Goal: Task Accomplishment & Management: Complete application form

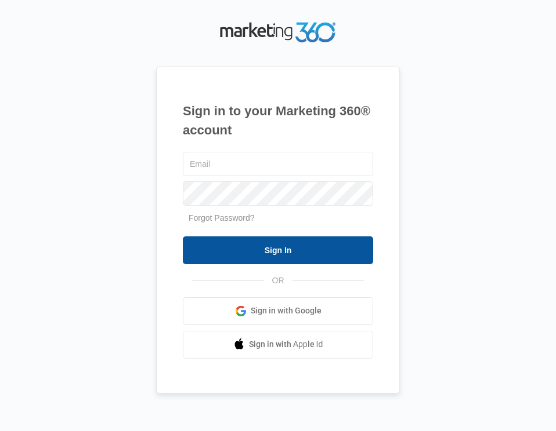
type input "[EMAIL_ADDRESS][DOMAIN_NAME]"
click at [280, 251] on input "Sign In" at bounding box center [278, 251] width 190 height 28
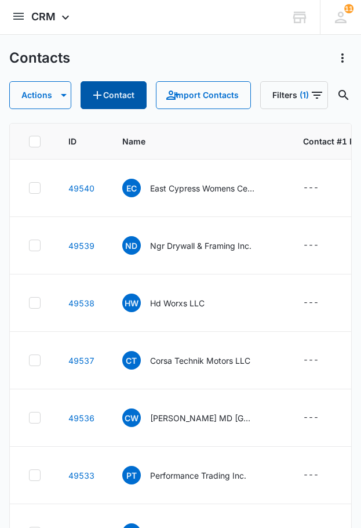
click at [134, 96] on button "Contact" at bounding box center [114, 95] width 66 height 28
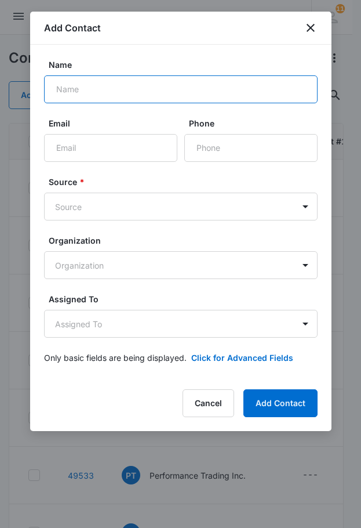
click at [118, 83] on input "Name" at bounding box center [181, 89] width 274 height 28
type input "Buddy Block Inc."
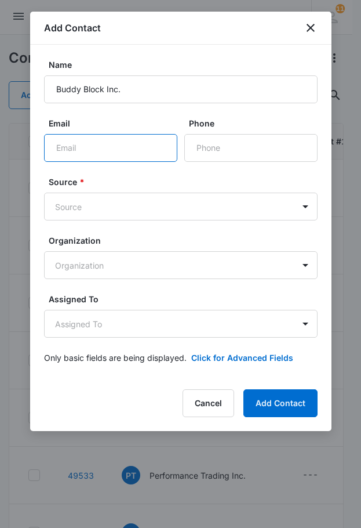
click at [100, 153] on input "Email" at bounding box center [110, 148] width 133 height 28
type input "[EMAIL_ADDRESS][DOMAIN_NAME]"
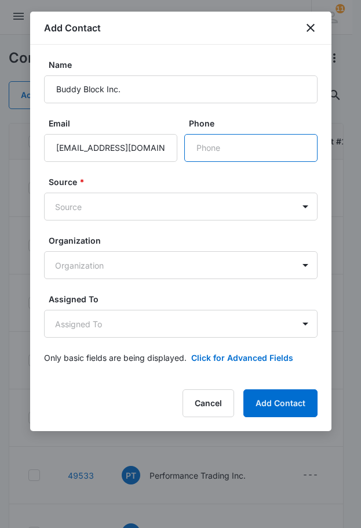
click at [195, 148] on input "Phone" at bounding box center [250, 148] width 133 height 28
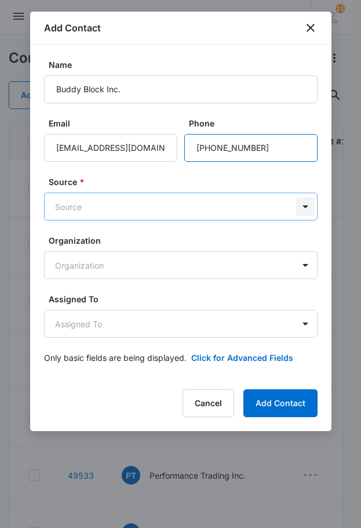
type input "[PHONE_NUMBER]"
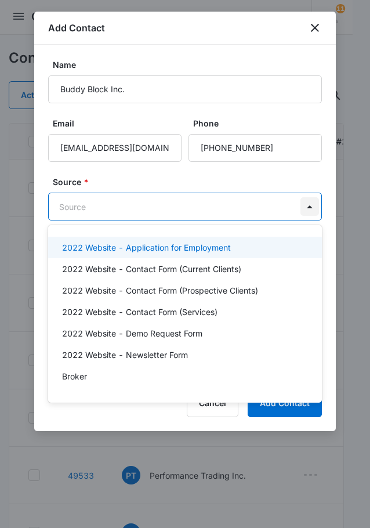
click at [306, 209] on body "CRM Apps Reputation Websites Forms CRM Email Social Shop Payments POS Content A…" at bounding box center [185, 264] width 370 height 528
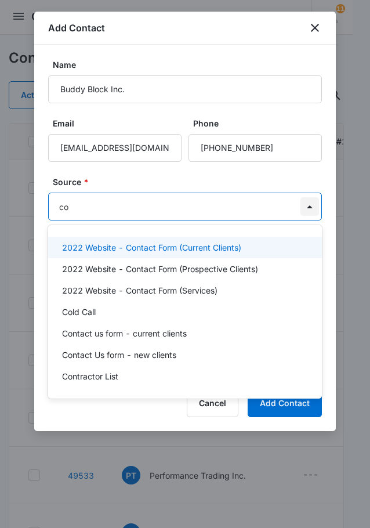
type input "col"
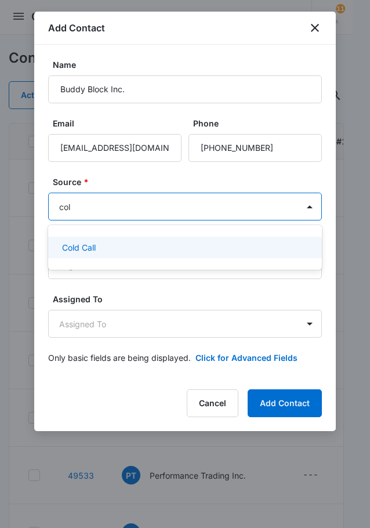
click at [101, 248] on div "Cold Call" at bounding box center [184, 247] width 244 height 12
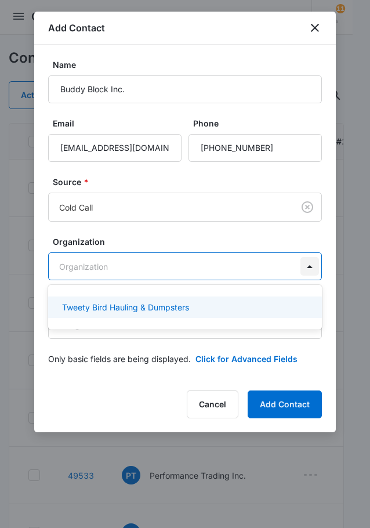
click at [310, 272] on body "CRM Apps Reputation Websites Forms CRM Email Social Shop Payments POS Content A…" at bounding box center [185, 264] width 370 height 528
click at [343, 315] on div at bounding box center [185, 264] width 370 height 528
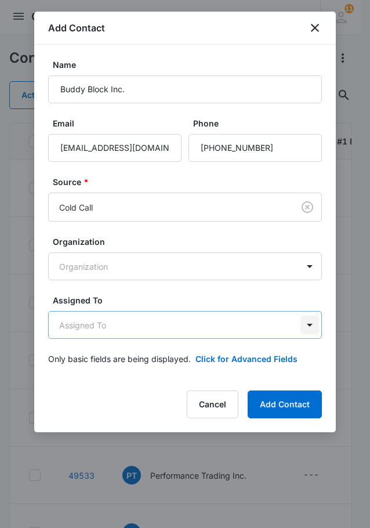
click at [305, 325] on body "CRM Apps Reputation Websites Forms CRM Email Social Shop Payments POS Content A…" at bounding box center [185, 423] width 370 height 846
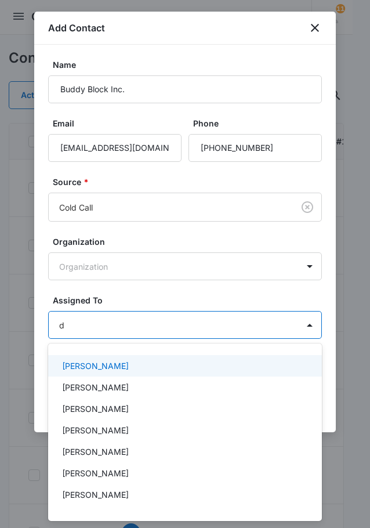
type input "da"
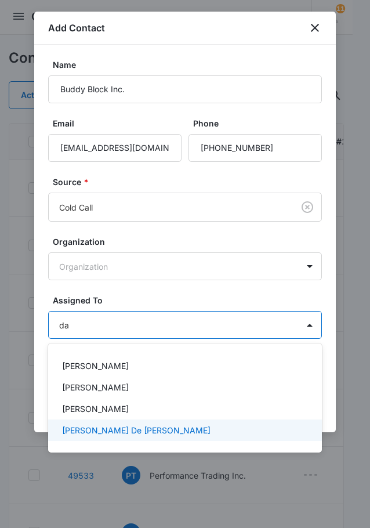
drag, startPoint x: 140, startPoint y: 427, endPoint x: 143, endPoint y: 420, distance: 7.5
click at [141, 424] on div "[PERSON_NAME] De [PERSON_NAME]" at bounding box center [184, 430] width 244 height 12
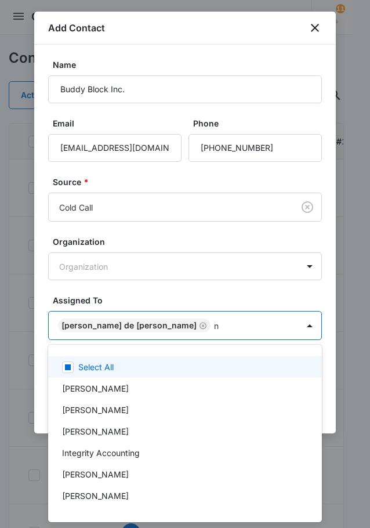
type input "ni"
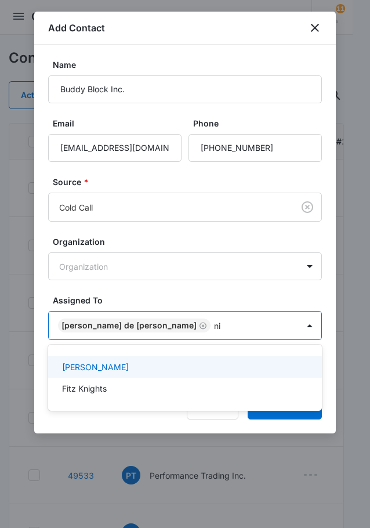
click at [103, 365] on p "[PERSON_NAME]" at bounding box center [95, 367] width 67 height 12
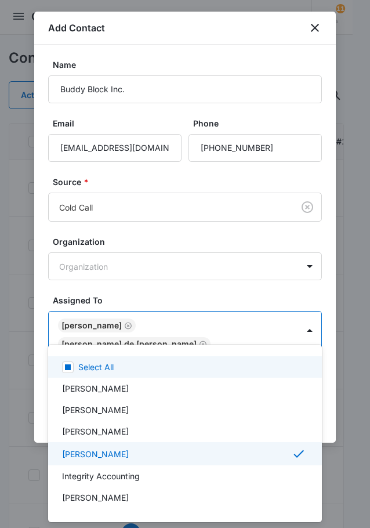
click at [124, 325] on div at bounding box center [185, 264] width 370 height 528
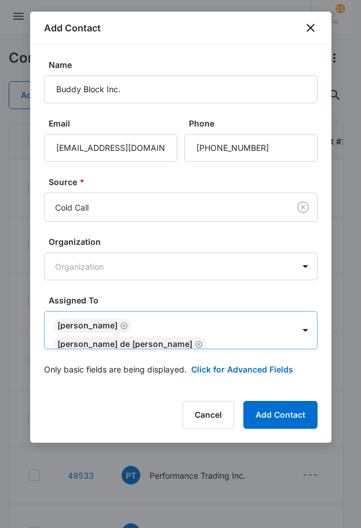
click at [120, 324] on icon "Remove Nicholas Harris" at bounding box center [124, 325] width 8 height 9
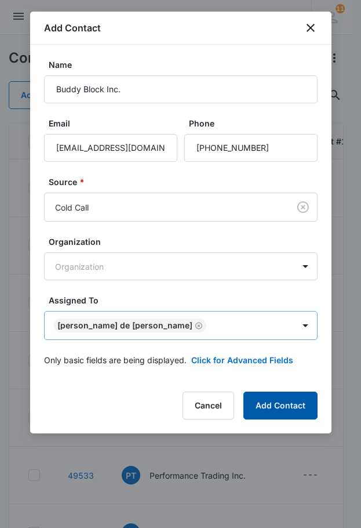
click at [274, 400] on button "Add Contact" at bounding box center [281, 405] width 74 height 28
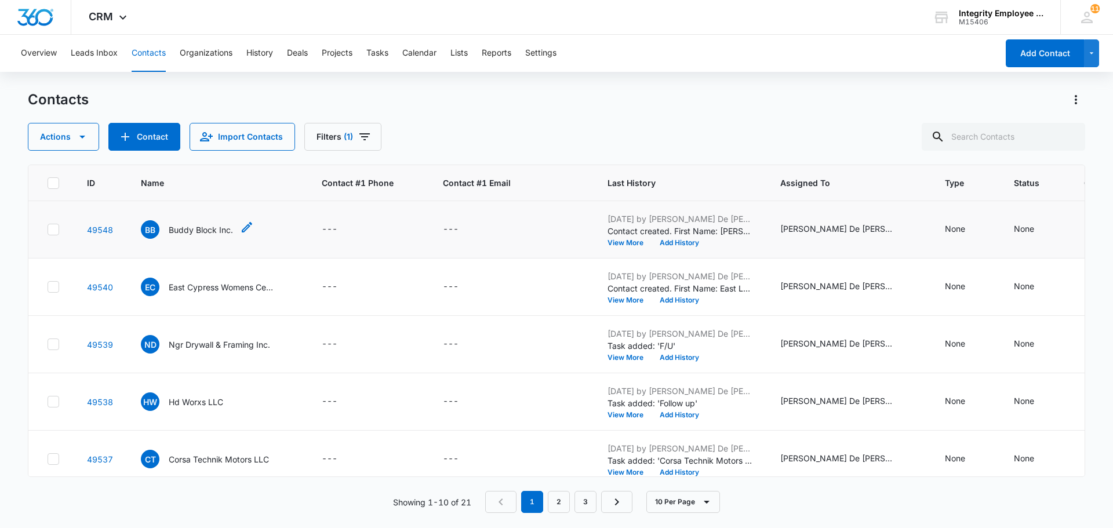
click at [220, 228] on p "Buddy Block Inc." at bounding box center [201, 230] width 64 height 12
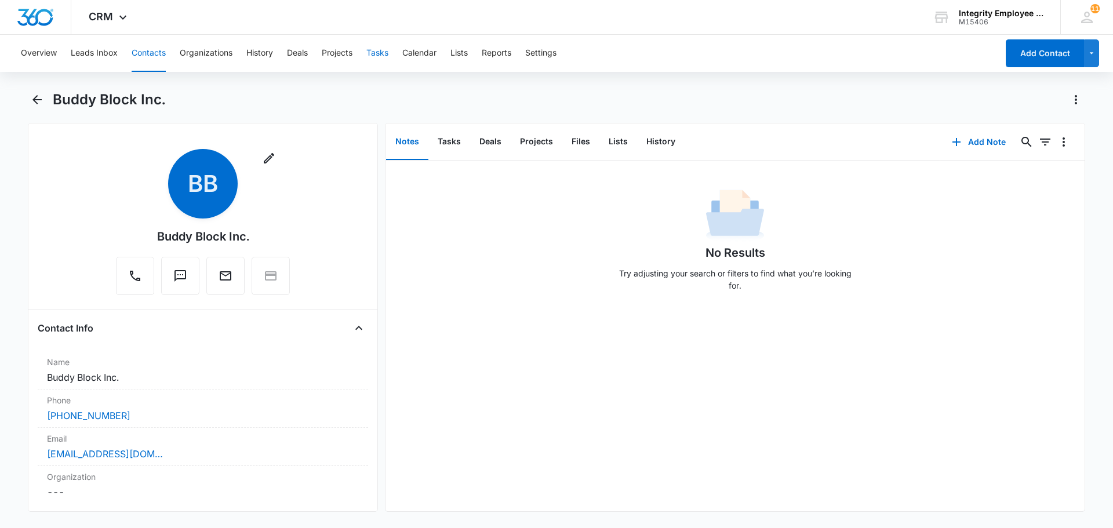
click at [381, 53] on button "Tasks" at bounding box center [378, 53] width 22 height 37
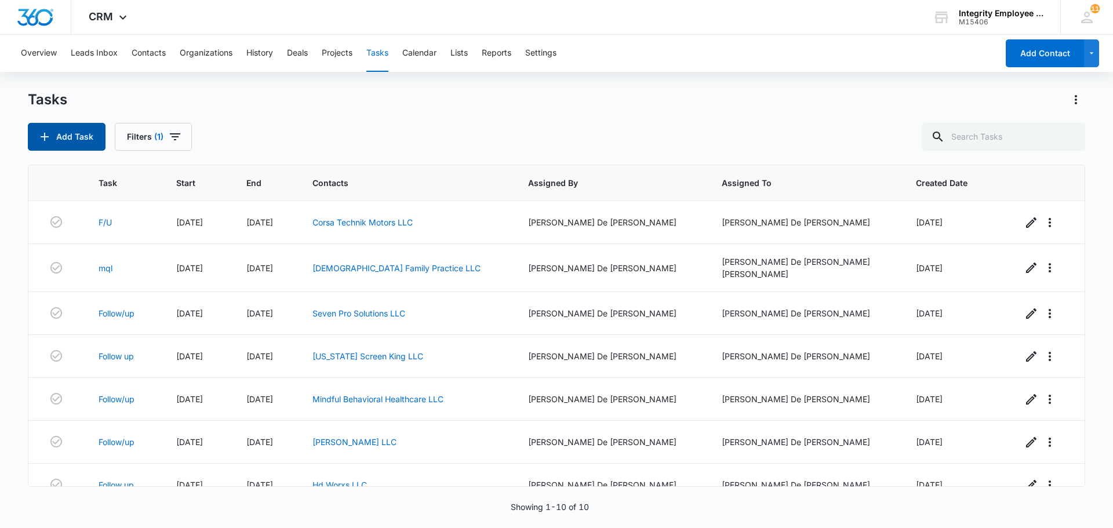
click at [55, 142] on button "Add Task" at bounding box center [67, 137] width 78 height 28
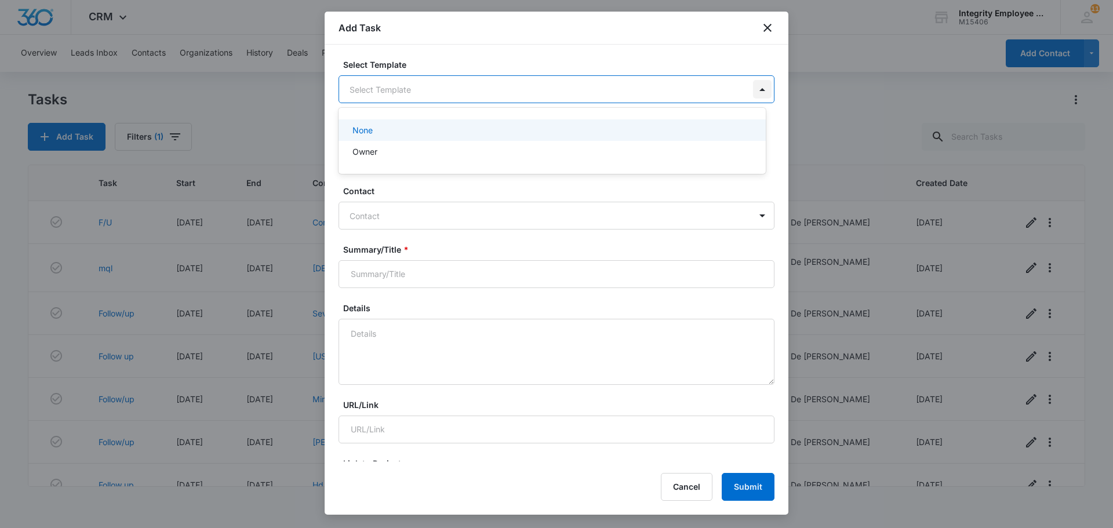
click at [555, 84] on body "CRM Apps Reputation Websites Forms CRM Email Social Shop Payments POS Content A…" at bounding box center [556, 264] width 1113 height 528
click at [555, 64] on div at bounding box center [556, 264] width 1113 height 528
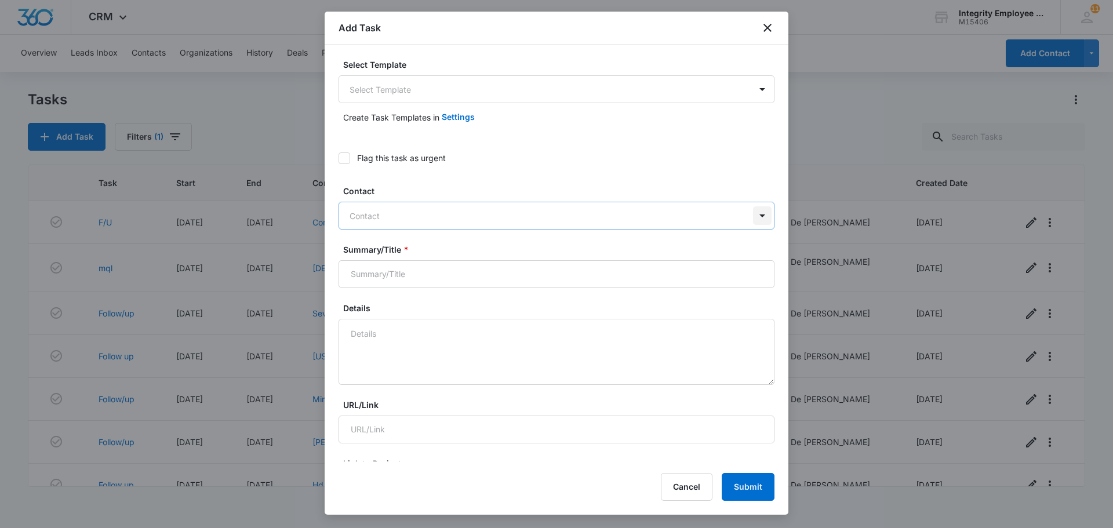
click at [555, 216] on div at bounding box center [762, 215] width 19 height 19
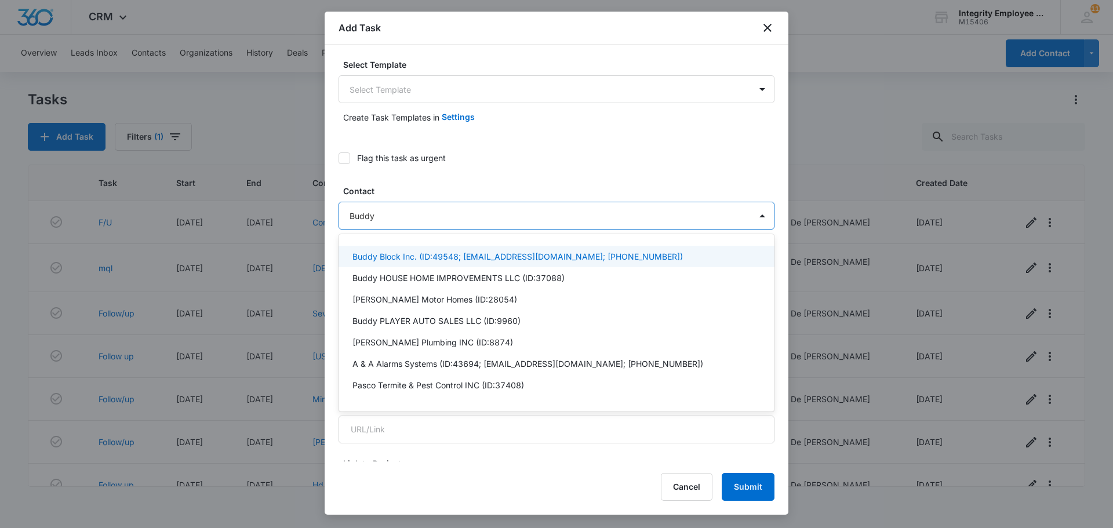
type input "Buddy"
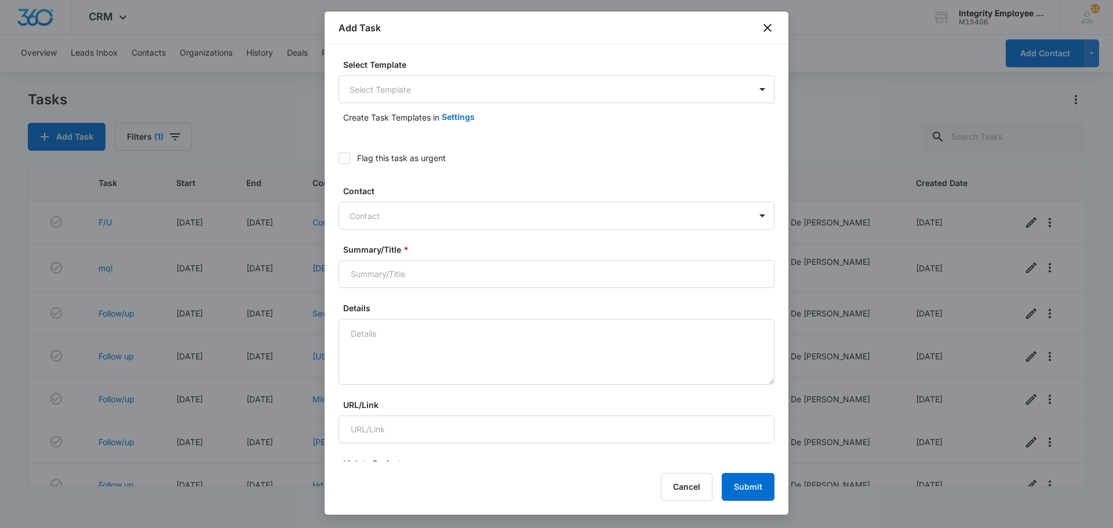
drag, startPoint x: 576, startPoint y: 30, endPoint x: 674, endPoint y: 14, distance: 99.2
click at [555, 14] on div "Add Task" at bounding box center [557, 28] width 464 height 33
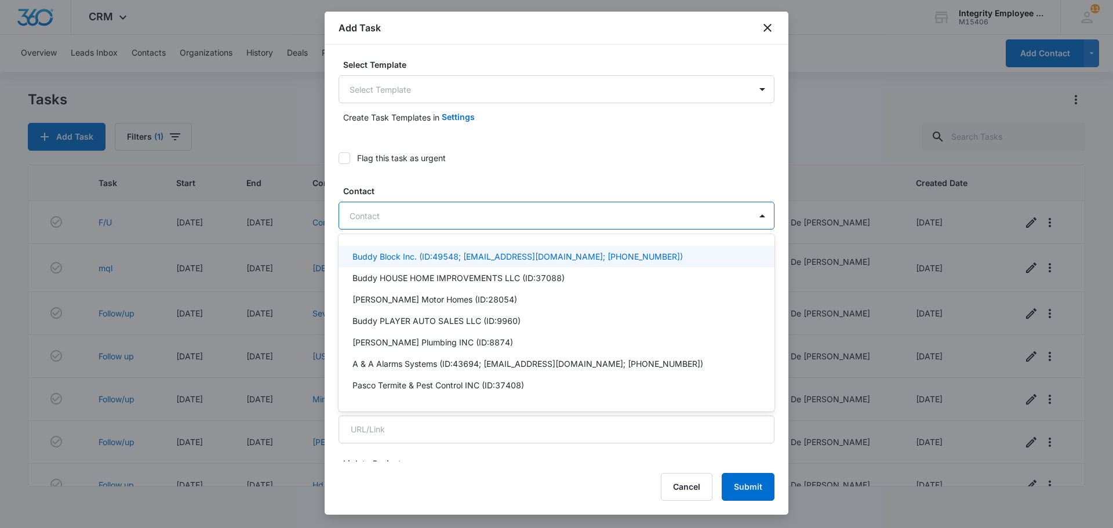
click at [410, 215] on div at bounding box center [550, 216] width 400 height 14
click at [436, 257] on p "Buddy Block Inc. (ID:49548; buddyblockinc@yahoo.com; (954) 706-9174)" at bounding box center [518, 257] width 331 height 12
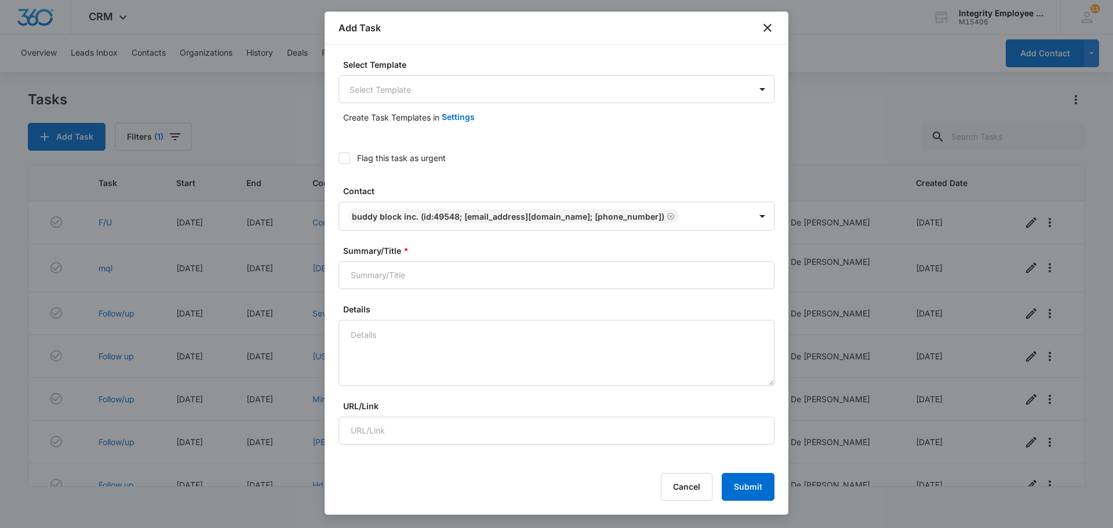
click at [555, 27] on div "Add Task" at bounding box center [557, 28] width 464 height 33
click at [555, 277] on input "Summary/Title *" at bounding box center [557, 276] width 436 height 28
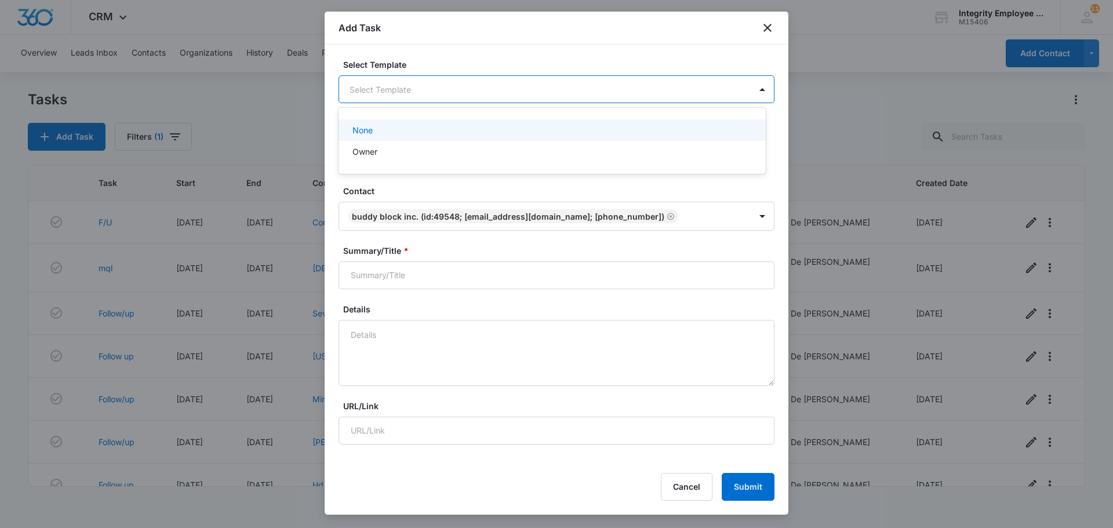
click at [555, 89] on body "CRM Apps Reputation Websites Forms CRM Email Social Shop Payments POS Content A…" at bounding box center [556, 264] width 1113 height 528
click at [555, 57] on div at bounding box center [556, 264] width 1113 height 528
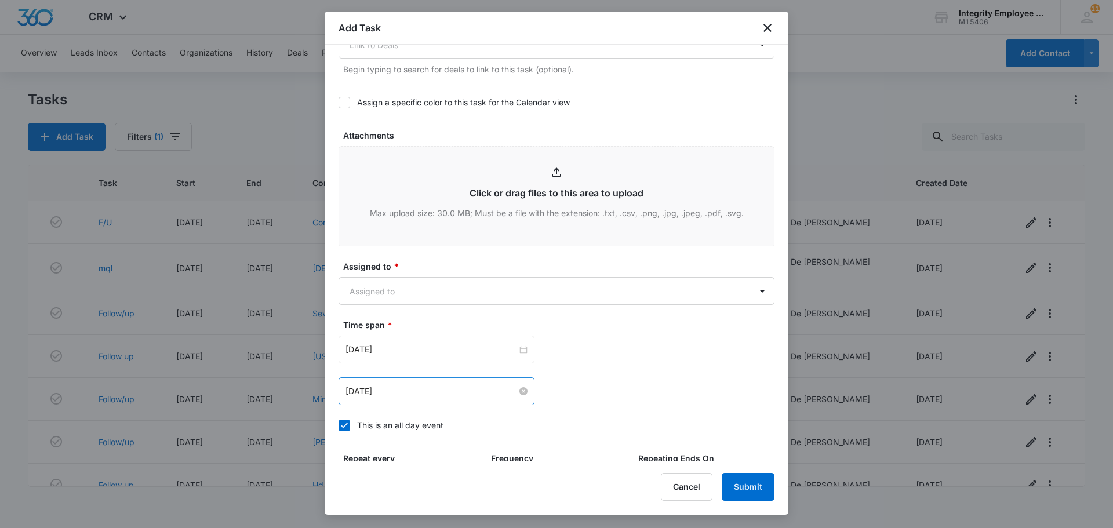
scroll to position [522, 0]
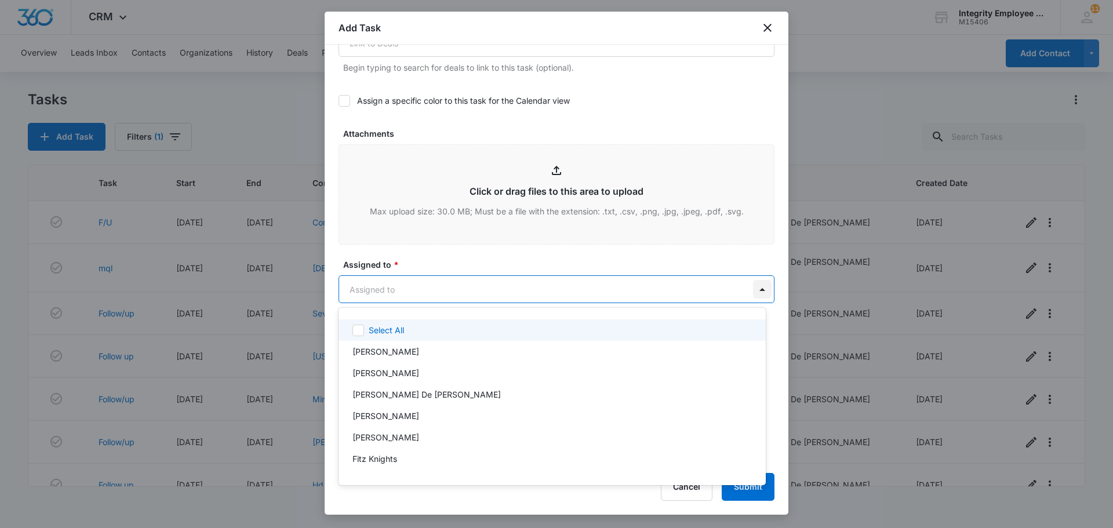
click at [555, 288] on body "CRM Apps Reputation Websites Forms CRM Email Social Shop Payments POS Content A…" at bounding box center [556, 264] width 1113 height 528
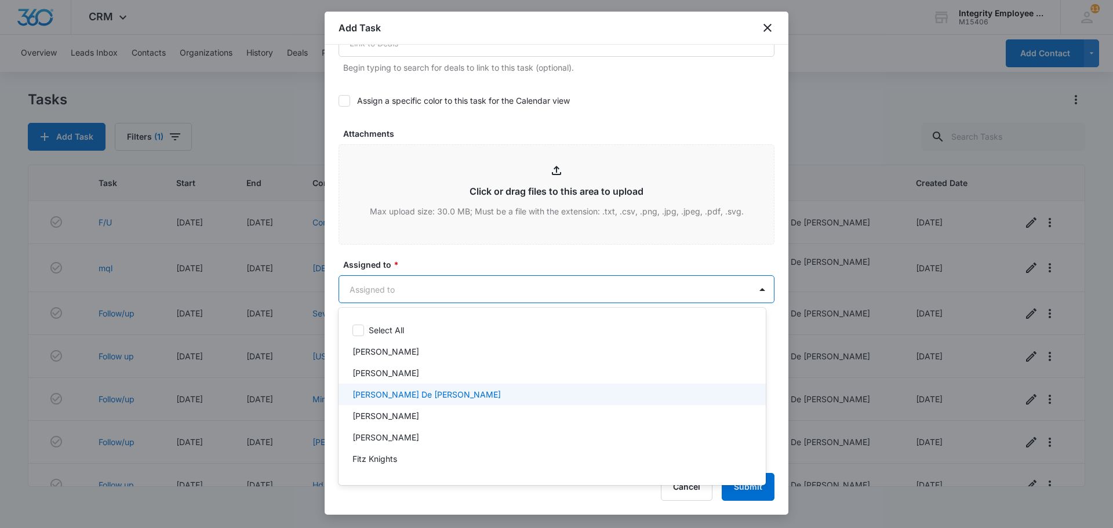
click at [354, 394] on p "[PERSON_NAME] De [PERSON_NAME]" at bounding box center [427, 395] width 148 height 12
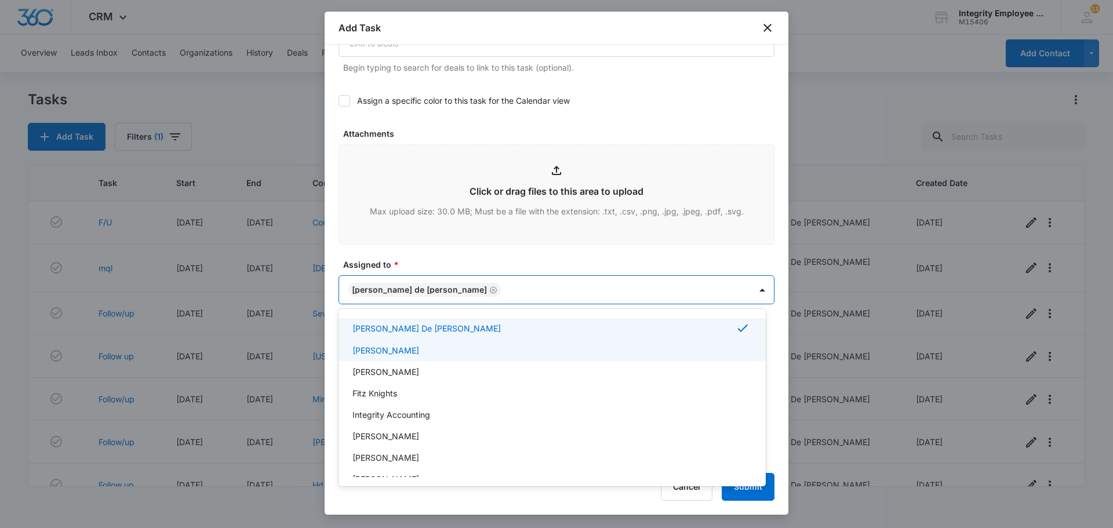
scroll to position [169, 0]
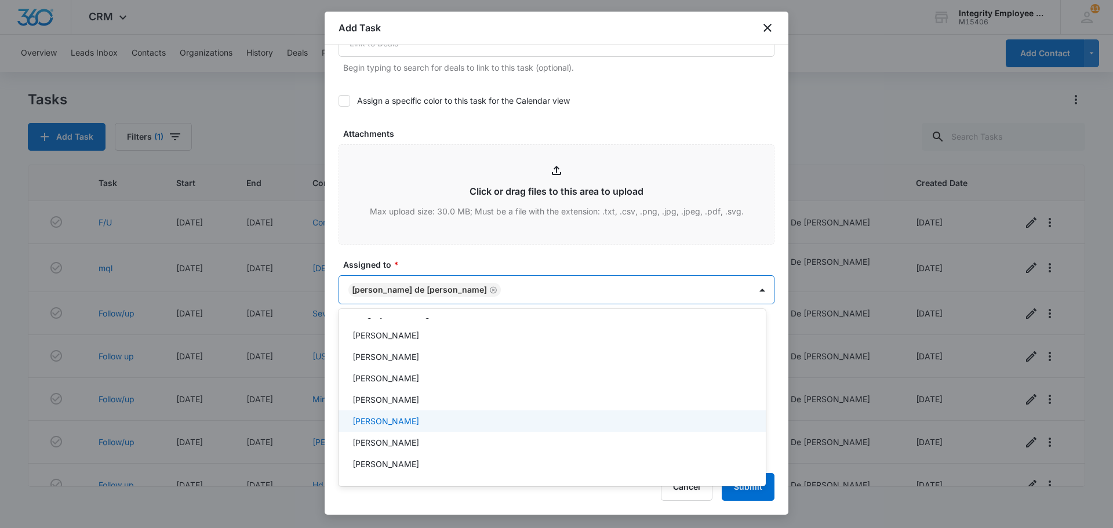
click at [391, 422] on p "[PERSON_NAME]" at bounding box center [386, 421] width 67 height 12
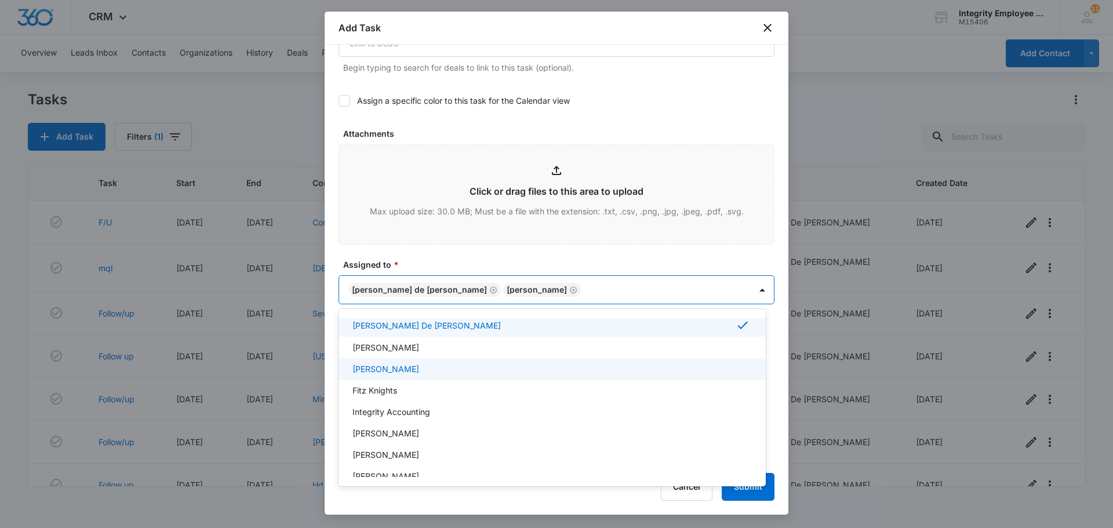
scroll to position [0, 0]
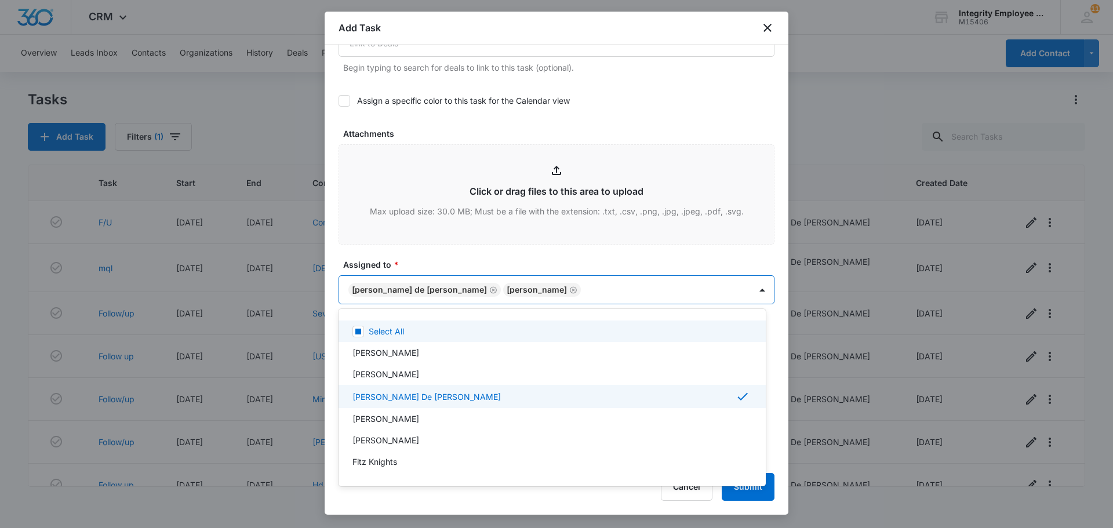
click at [555, 113] on div at bounding box center [556, 264] width 1113 height 528
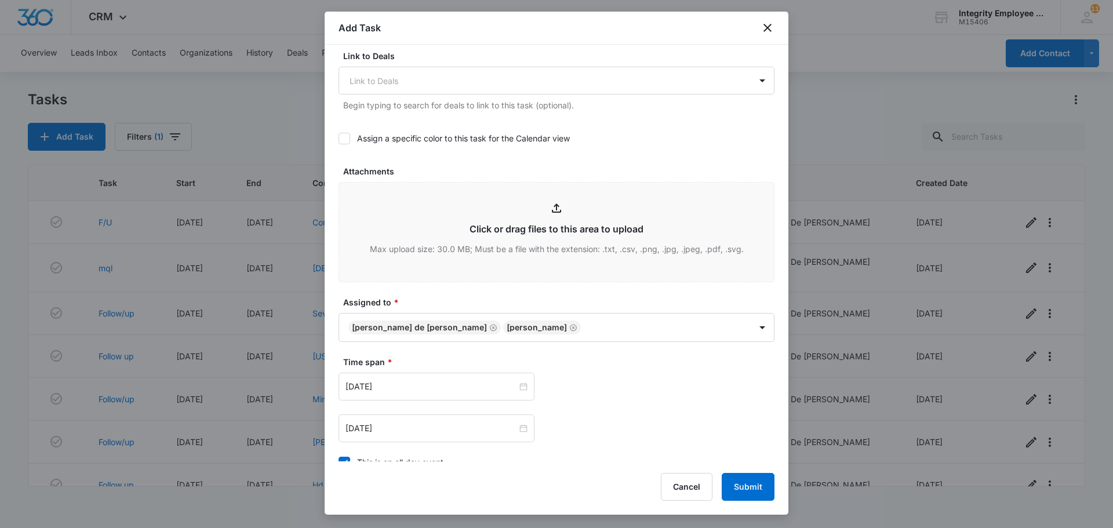
scroll to position [464, 0]
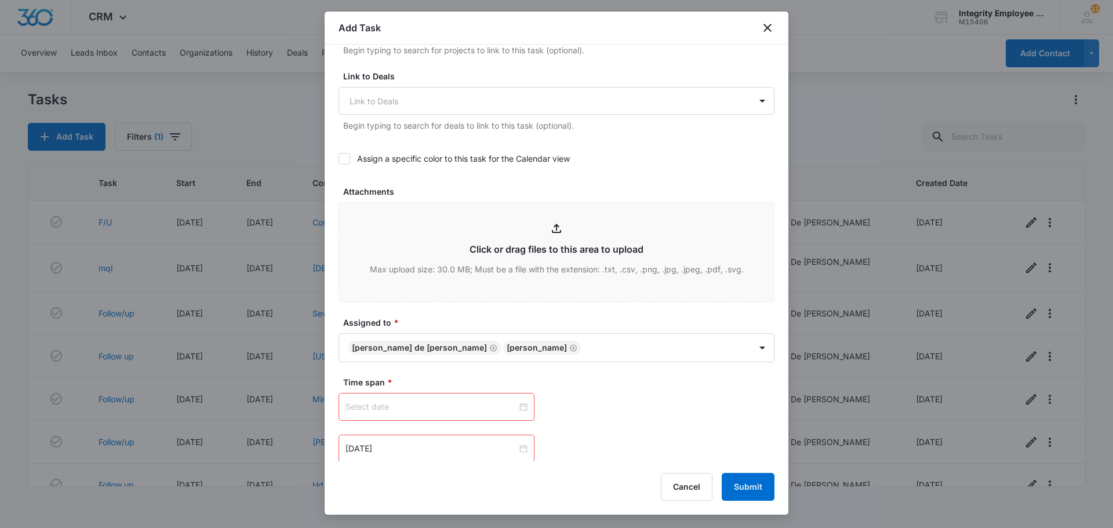
click at [521, 408] on div at bounding box center [437, 407] width 182 height 13
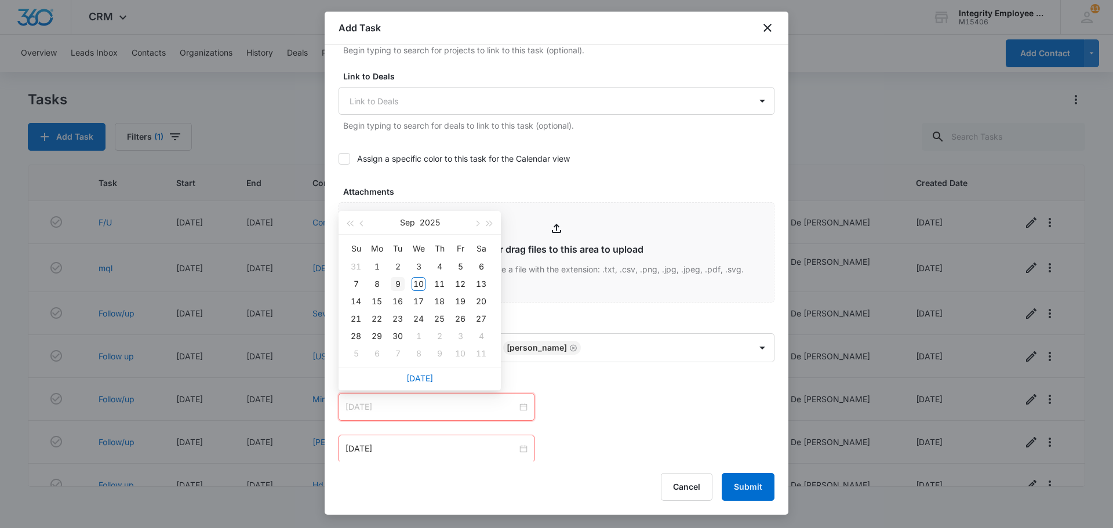
type input "Sep 9, 2025"
click at [397, 283] on div "9" at bounding box center [398, 284] width 14 height 14
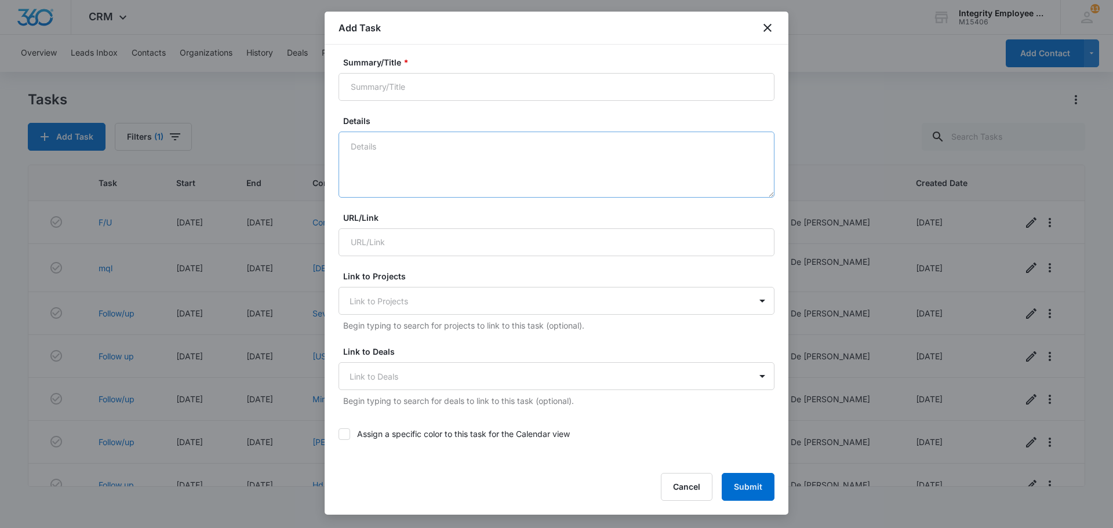
scroll to position [116, 0]
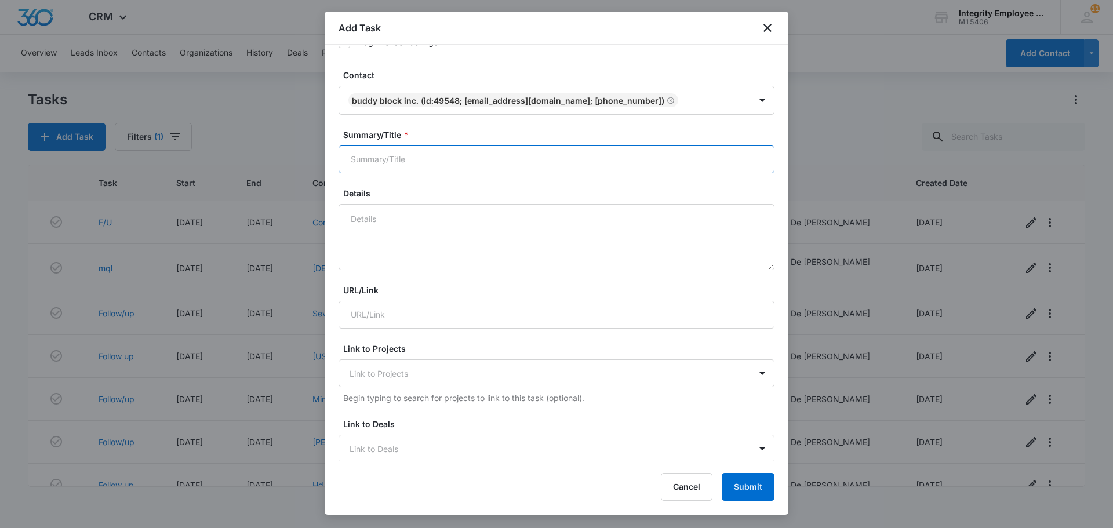
click at [390, 163] on input "Summary/Title *" at bounding box center [557, 160] width 436 height 28
type input "f"
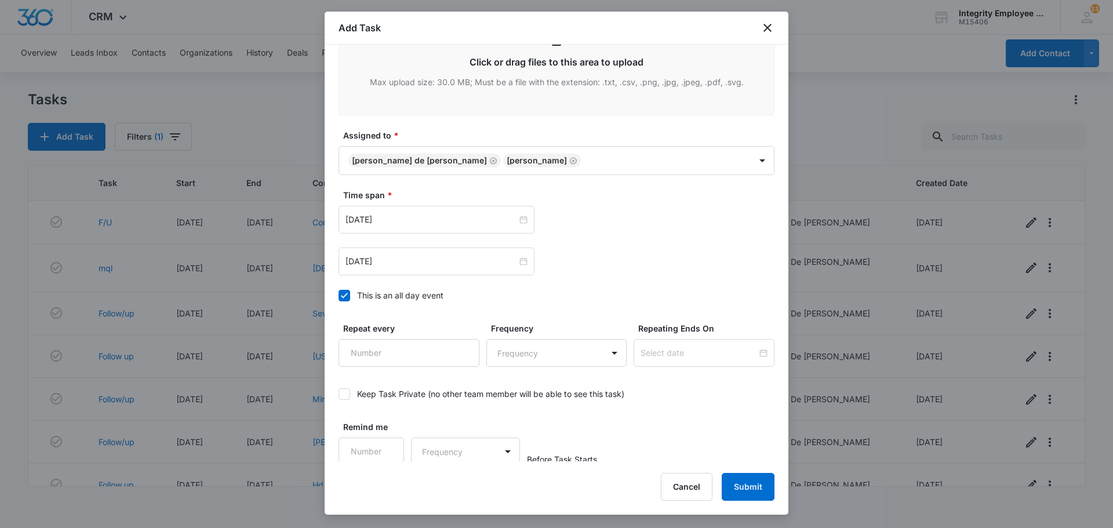
scroll to position [655, 0]
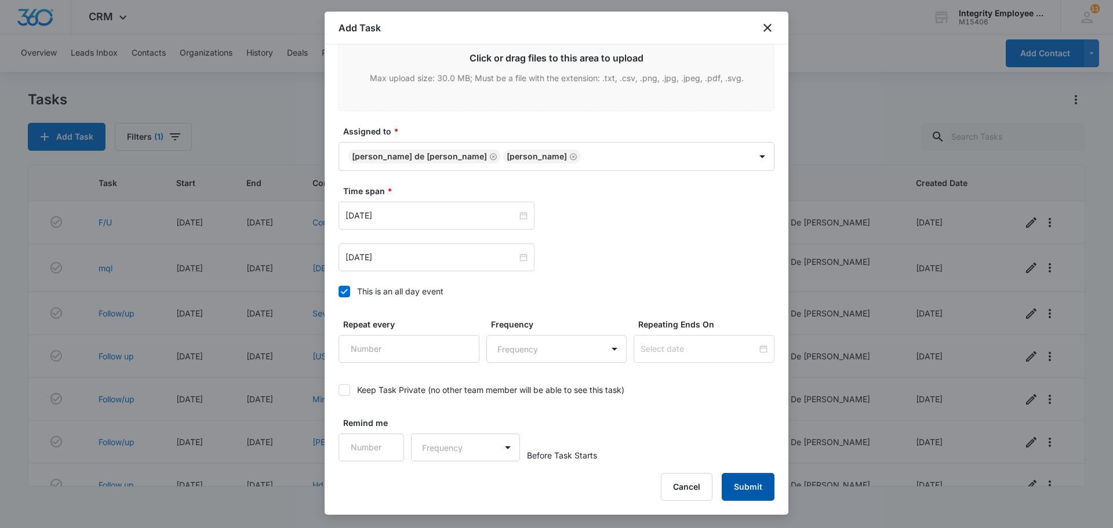
type input "F/U"
click at [555, 431] on button "Submit" at bounding box center [748, 487] width 53 height 28
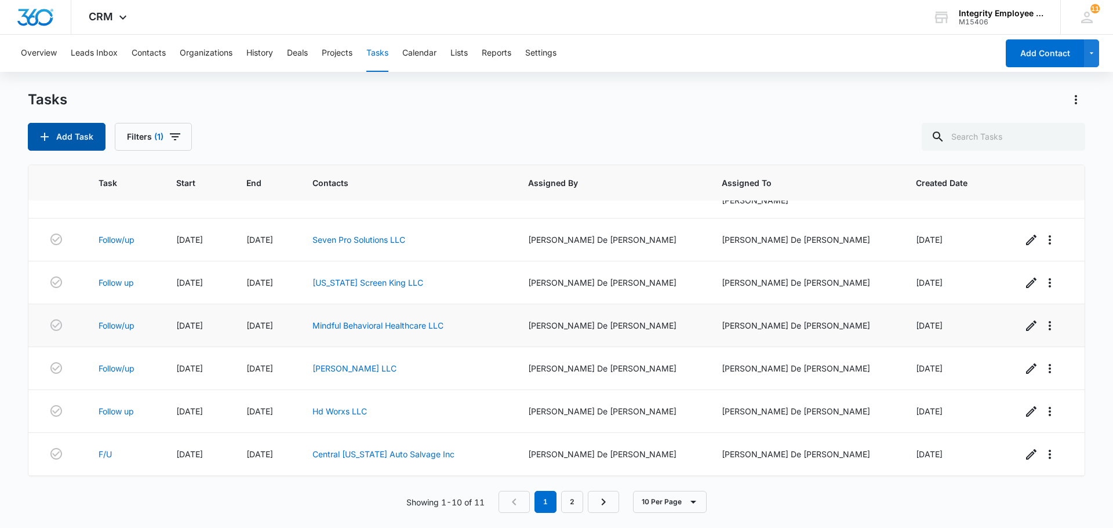
scroll to position [0, 0]
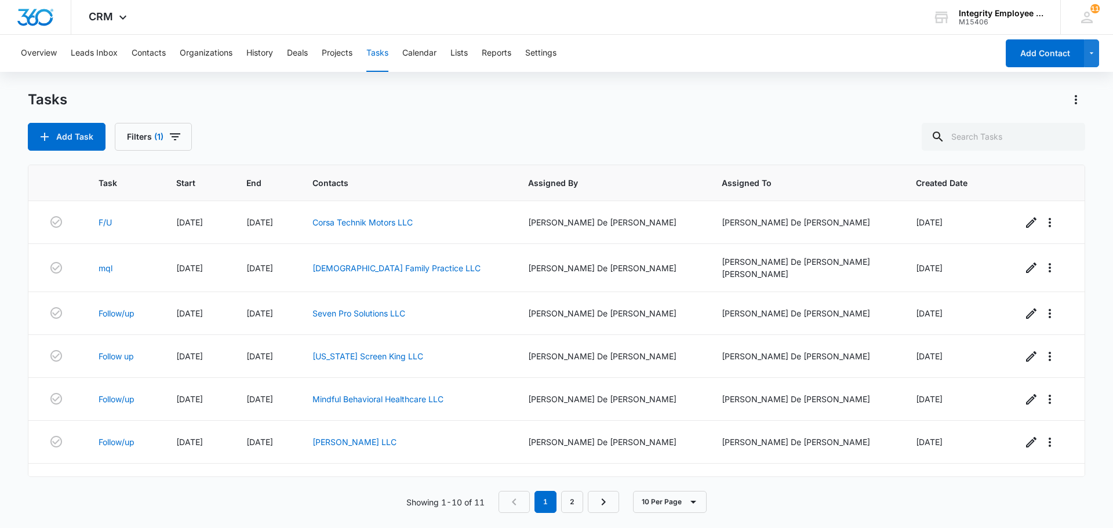
click at [389, 129] on div "Add Task Filters (1)" at bounding box center [557, 137] width 1058 height 28
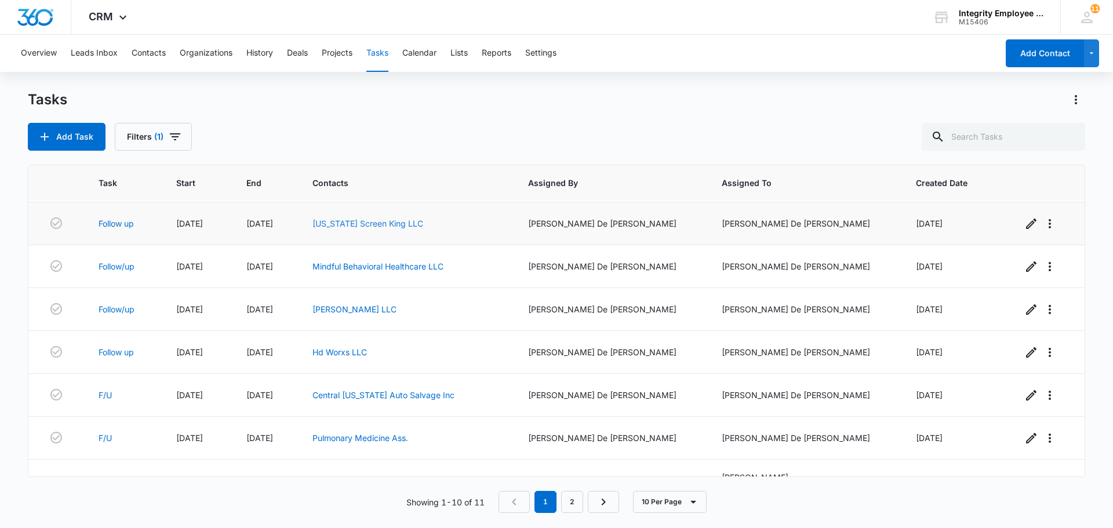
scroll to position [164, 0]
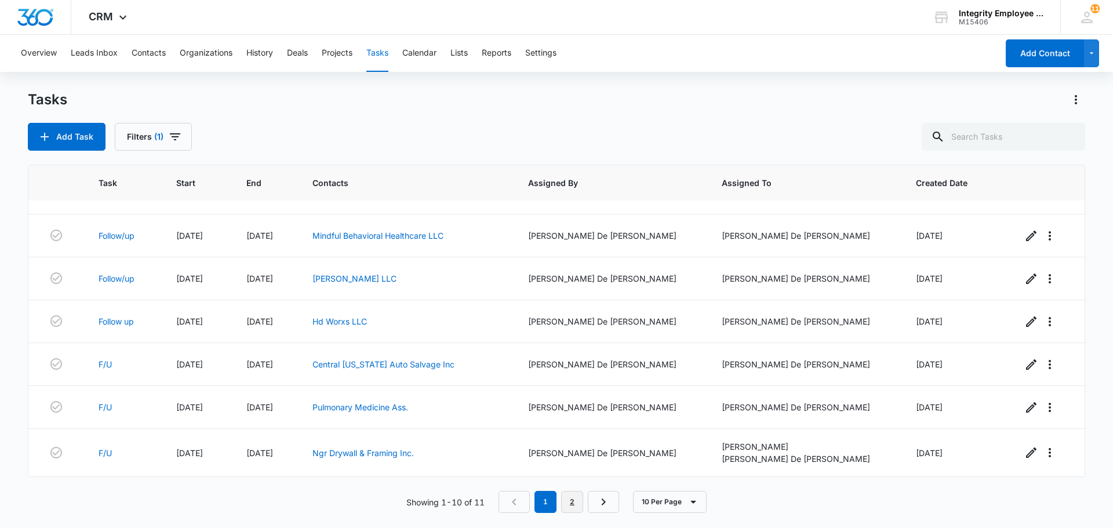
click at [555, 431] on link "2" at bounding box center [572, 502] width 22 height 22
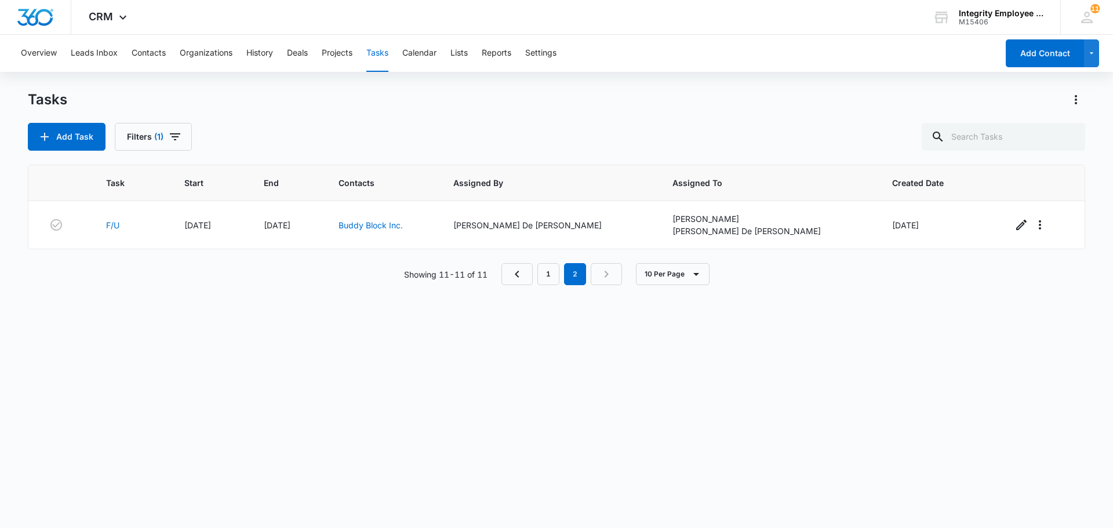
scroll to position [0, 0]
click at [143, 50] on button "Contacts" at bounding box center [149, 53] width 34 height 37
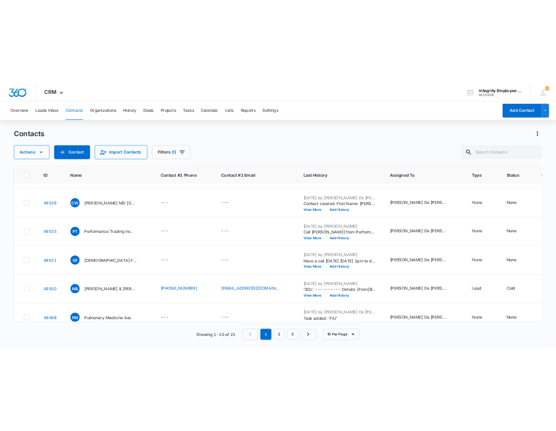
scroll to position [17, 0]
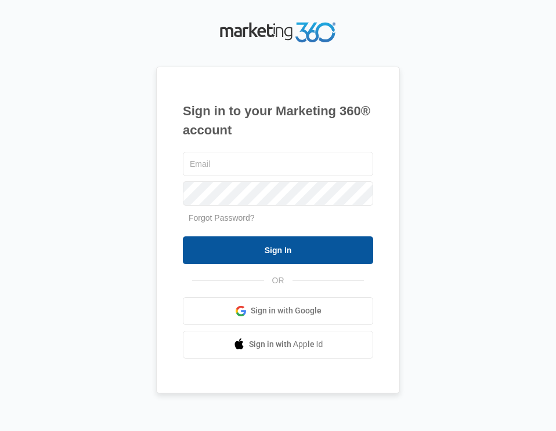
type input "[EMAIL_ADDRESS][DOMAIN_NAME]"
click at [311, 242] on input "Sign In" at bounding box center [278, 251] width 190 height 28
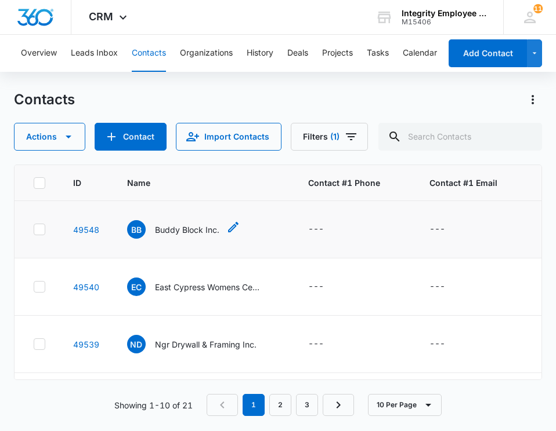
click at [194, 228] on p "Buddy Block Inc." at bounding box center [187, 230] width 64 height 12
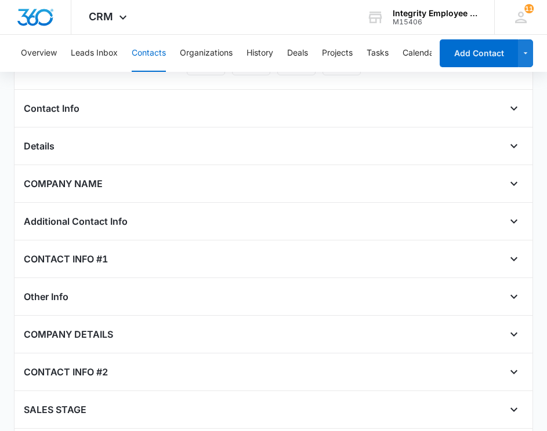
scroll to position [58, 0]
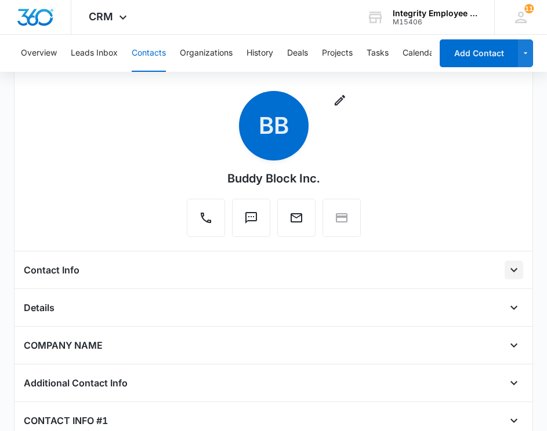
click at [507, 271] on icon "Open" at bounding box center [514, 270] width 14 height 14
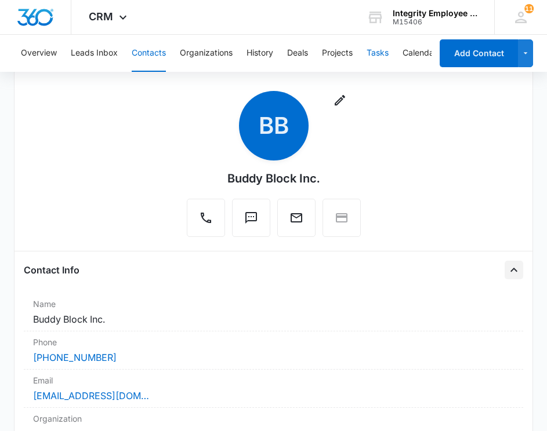
click at [386, 49] on button "Tasks" at bounding box center [378, 53] width 22 height 37
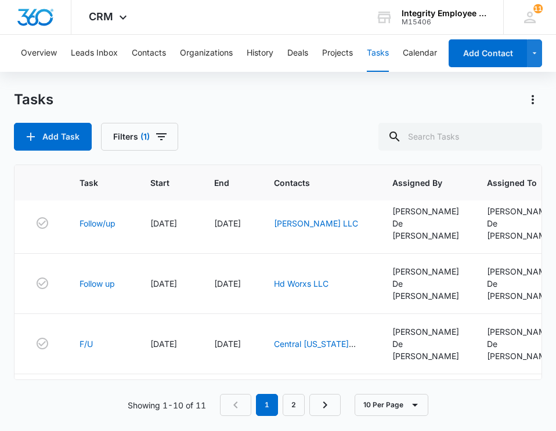
scroll to position [335, 0]
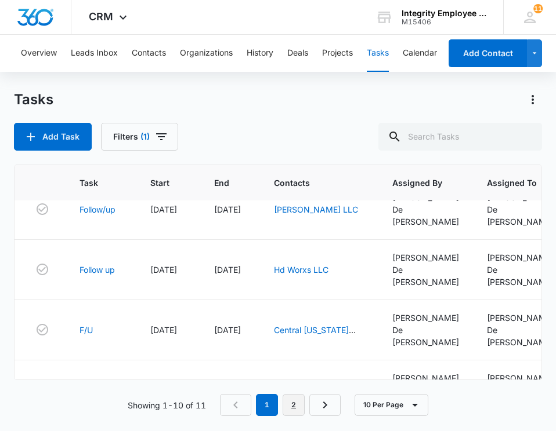
click at [291, 405] on link "2" at bounding box center [293, 405] width 22 height 22
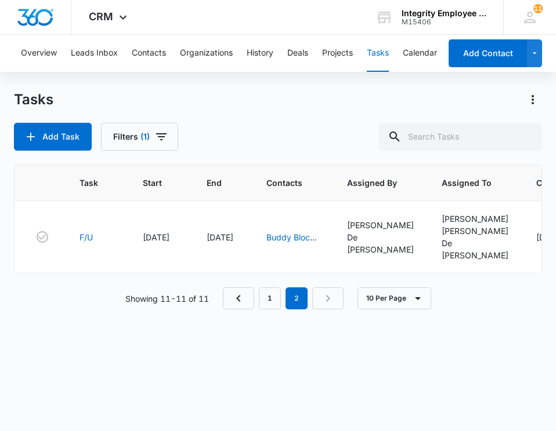
scroll to position [0, 0]
